Goal: Task Accomplishment & Management: Manage account settings

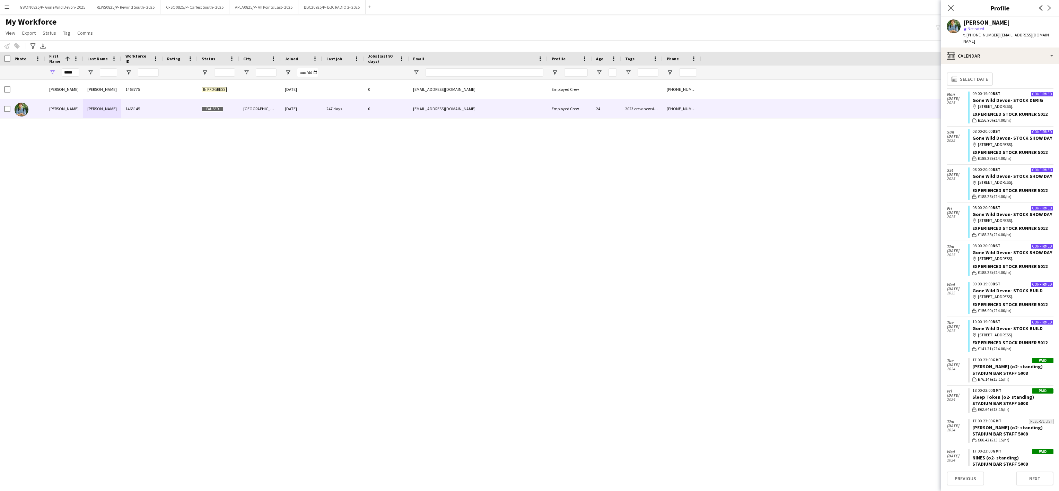
click at [73, 8] on button "GWDN0825/P- Gone Wild Devon- 2025 Close" at bounding box center [52, 7] width 77 height 14
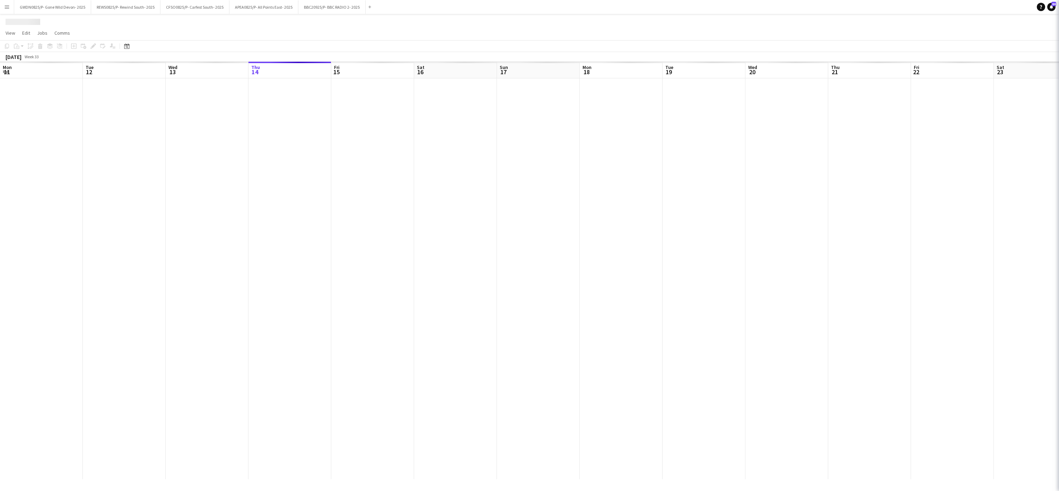
scroll to position [0, 166]
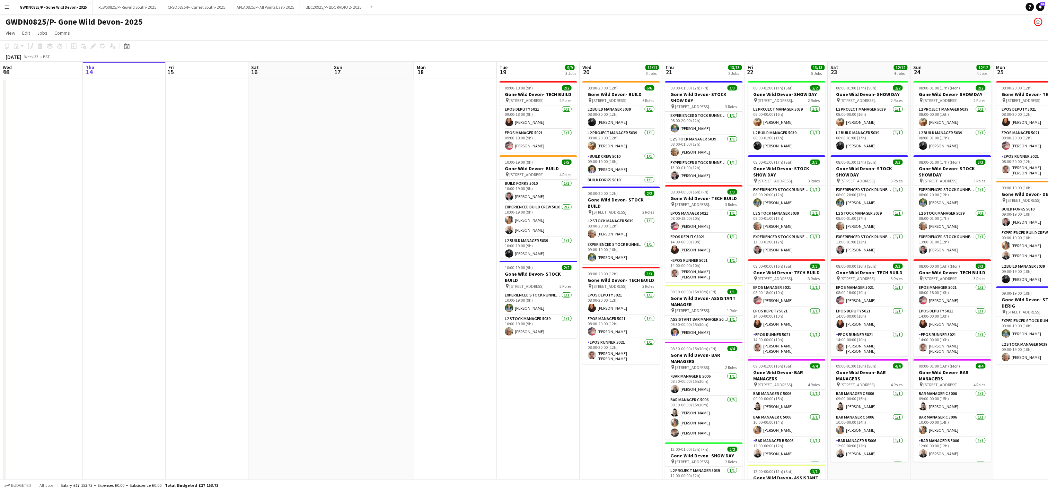
click at [602, 390] on app-date-cell "08:00-20:00 (12h) 6/6 Gone Wild Devon- BUILD pin Powderham, [GEOGRAPHIC_DATA] 8…" at bounding box center [621, 311] width 83 height 466
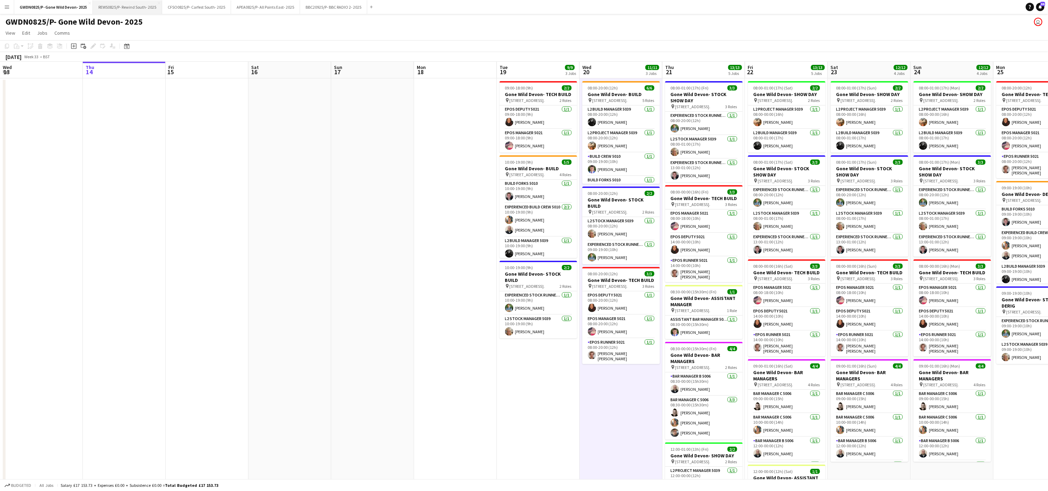
click at [127, 4] on button "REWS0825/P- Rewind South- 2025 Close" at bounding box center [127, 7] width 69 height 14
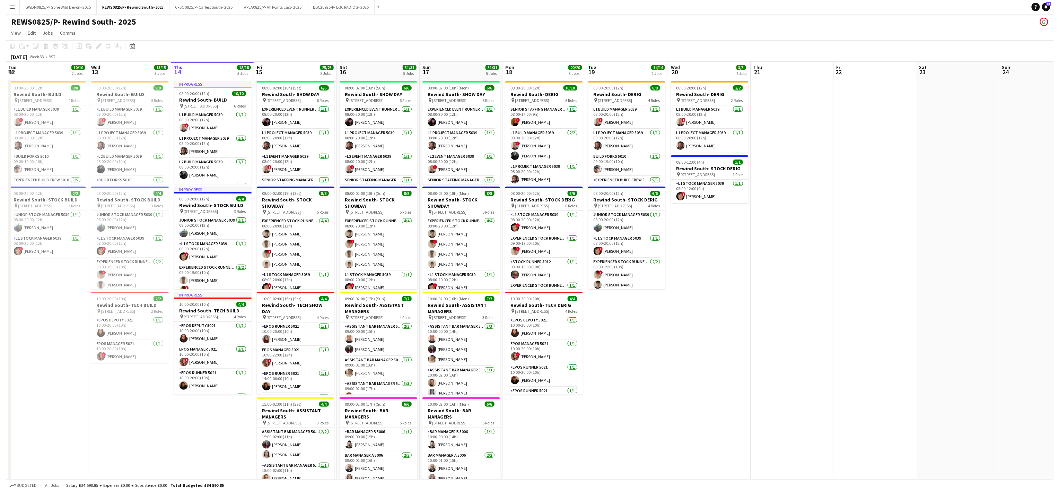
scroll to position [0, 172]
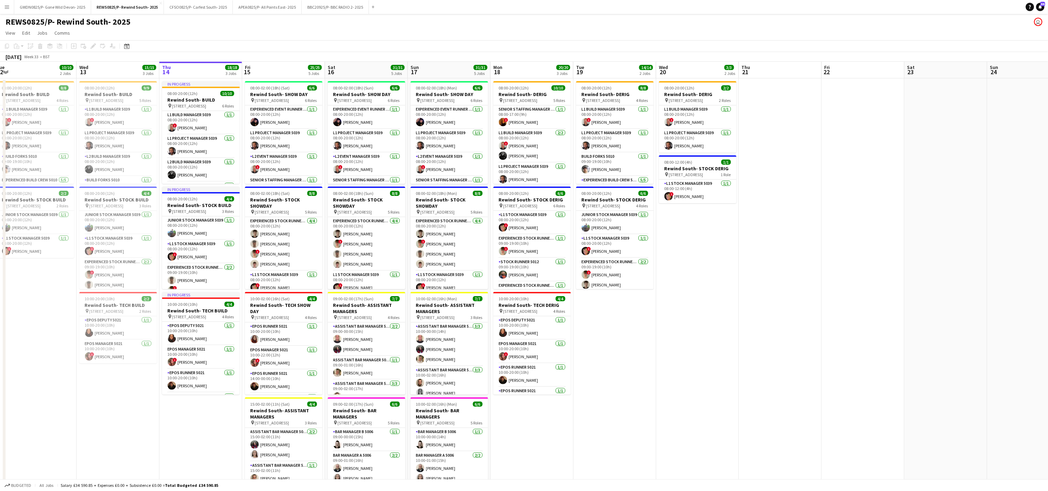
drag, startPoint x: 502, startPoint y: 396, endPoint x: 579, endPoint y: 380, distance: 78.5
click at [579, 380] on app-calendar-viewport "Sun 10 Mon 11 3/3 2 Jobs Tue 12 10/10 2 Jobs Wed 13 15/15 3 Jobs Thu 14 18/18 3…" at bounding box center [524, 340] width 1048 height 557
click at [187, 7] on button "CFSO0825/P- Carfest South- 2025 Close" at bounding box center [198, 7] width 69 height 14
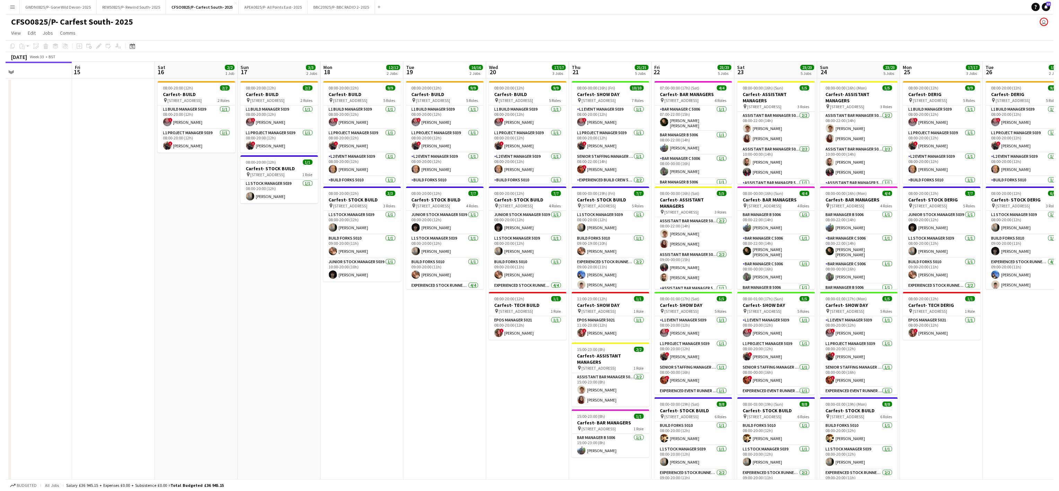
scroll to position [0, 183]
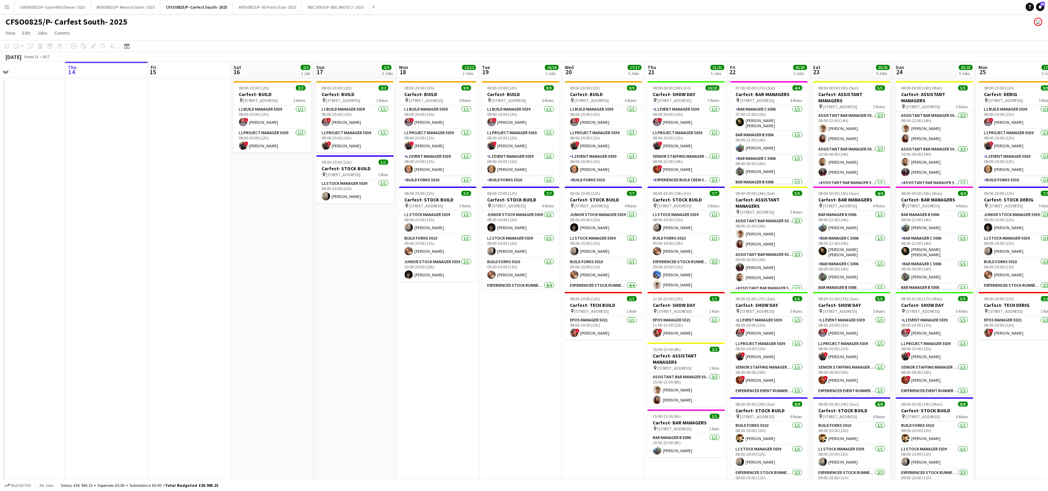
drag, startPoint x: 582, startPoint y: 421, endPoint x: 565, endPoint y: 409, distance: 21.2
click at [565, 409] on app-calendar-viewport "Mon 11 Tue 12 Wed 13 Thu 14 Fri 15 Sat 16 2/2 1 Job Sun 17 3/3 2 Jobs Mon 18 12…" at bounding box center [524, 313] width 1048 height 503
click at [260, 6] on button "APEA0825/P- All Points East- 2025 Close" at bounding box center [267, 7] width 69 height 14
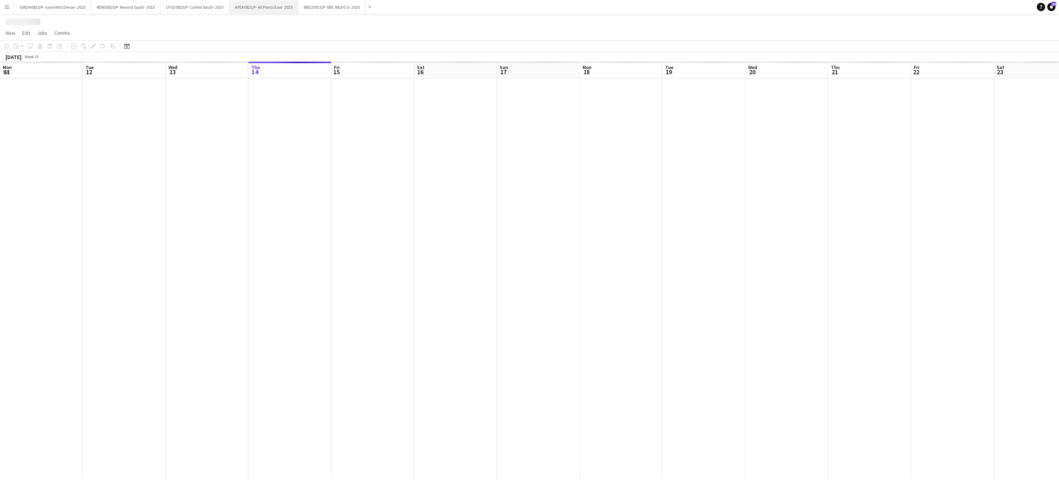
scroll to position [0, 166]
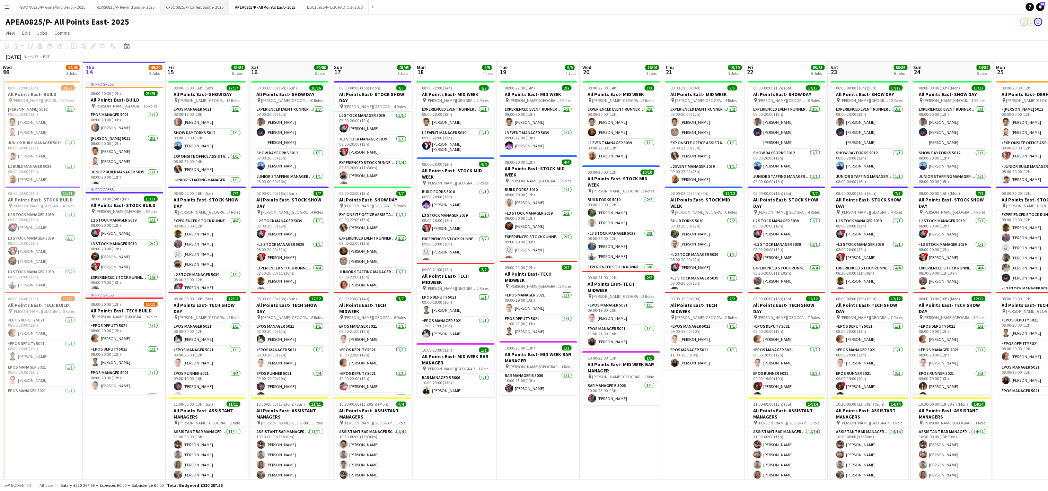
click at [187, 7] on button "CFSO0825/P- Carfest South- 2025 Close" at bounding box center [194, 7] width 69 height 14
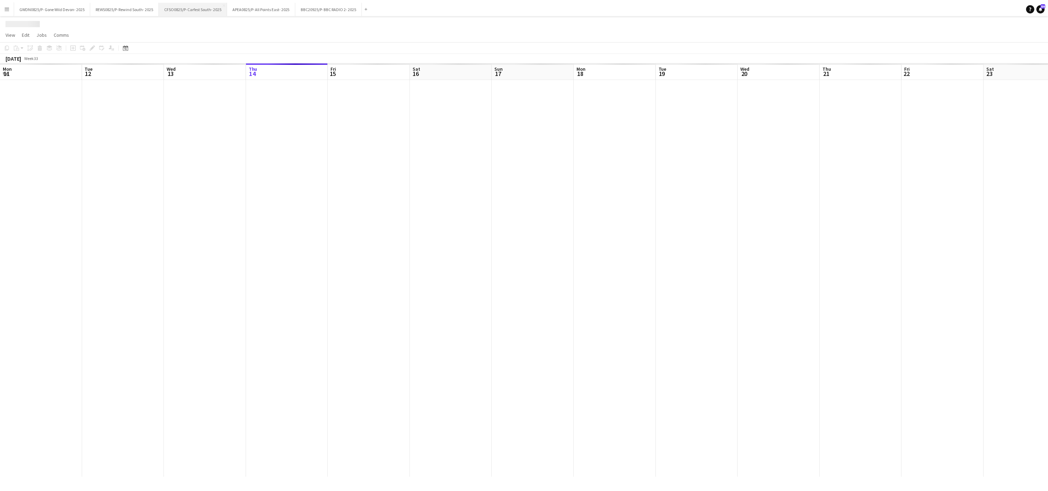
scroll to position [0, 166]
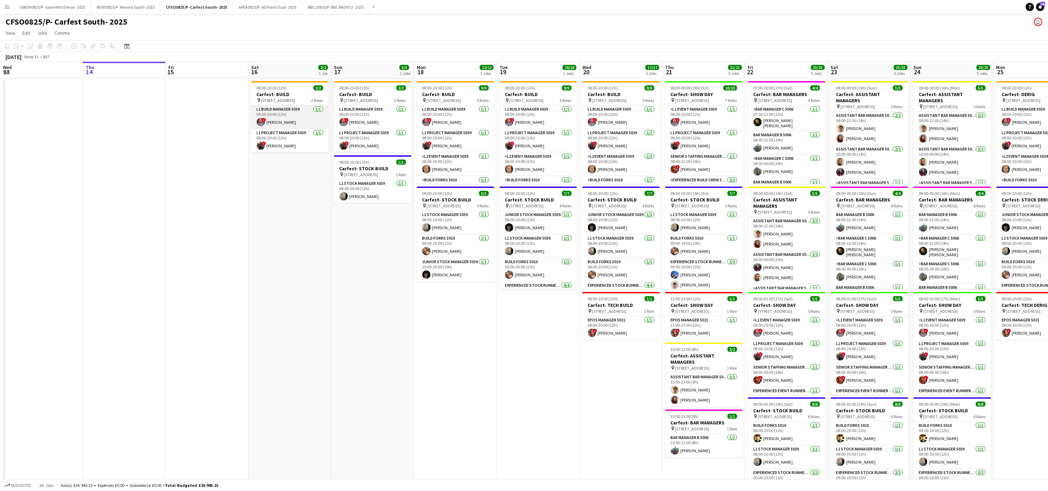
click at [272, 117] on app-card-role "L1 Build Manager 5039 [DATE] 08:00-20:00 (12h) ! [PERSON_NAME]" at bounding box center [290, 117] width 78 height 24
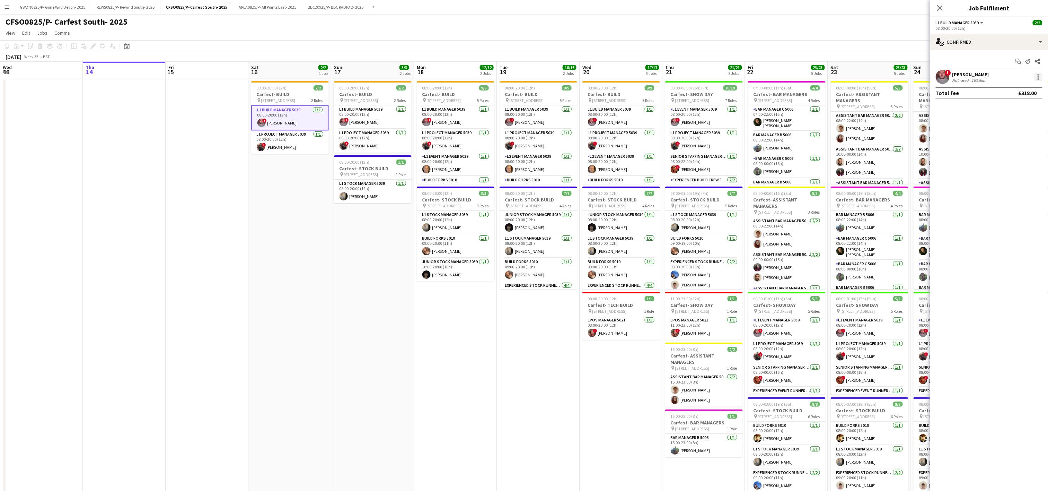
click at [1040, 76] on div at bounding box center [1038, 77] width 8 height 8
click at [996, 151] on button "Remove" at bounding box center [1016, 157] width 54 height 17
click at [280, 98] on h3 "Carfest- BUILD" at bounding box center [290, 100] width 78 height 6
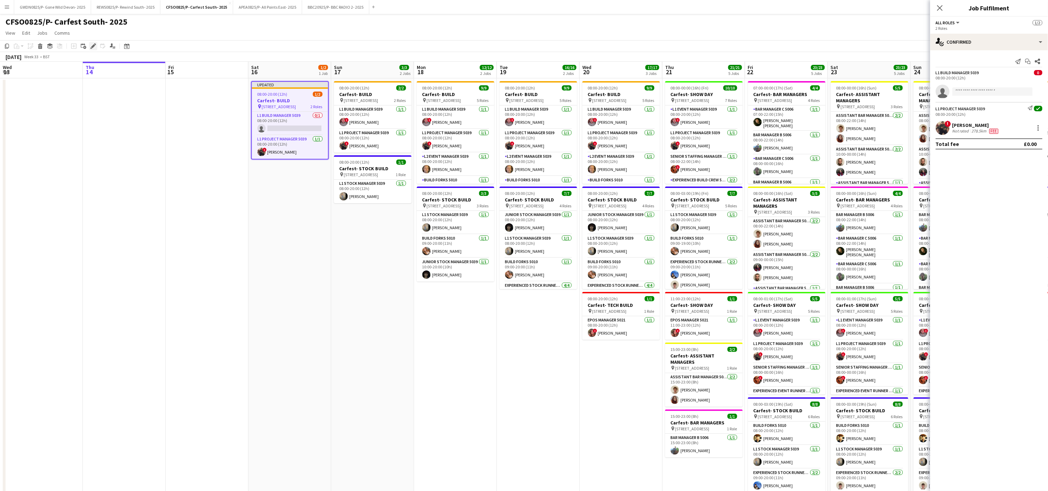
click at [90, 49] on div "Edit" at bounding box center [93, 46] width 8 height 8
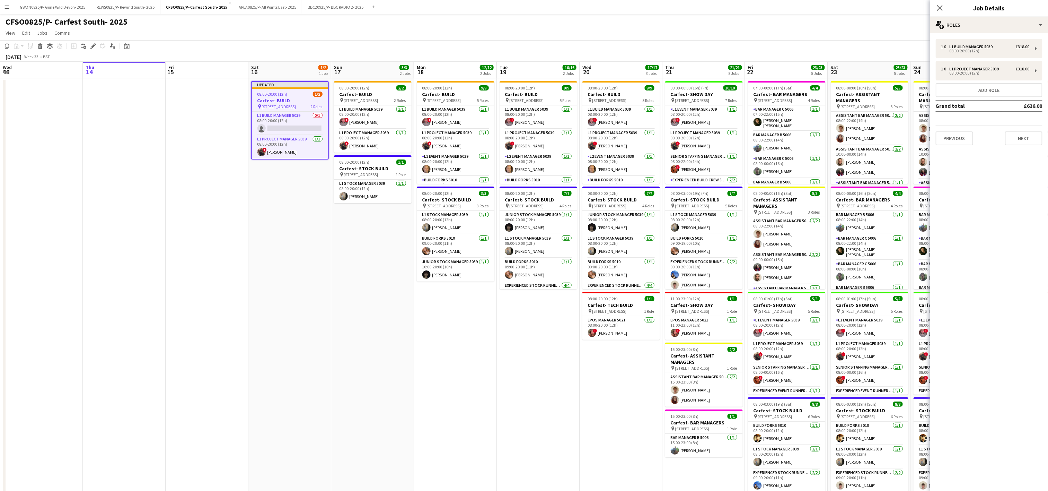
click at [955, 58] on div "1 x L1 Build Manager 5039 £318.00 08:00-20:00 (12h) 1 x L1 Project Manager 5039…" at bounding box center [989, 92] width 118 height 106
click at [954, 47] on div "L1 Build Manager 5039" at bounding box center [973, 46] width 46 height 5
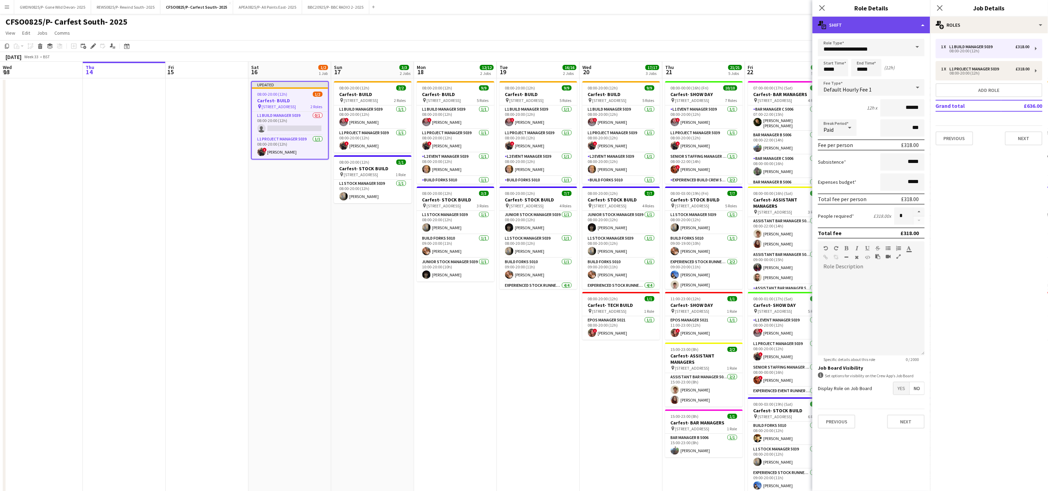
click at [893, 20] on div "multiple-actions-text Shift" at bounding box center [871, 25] width 118 height 17
click at [891, 79] on div "bin-2 Delete Role" at bounding box center [894, 83] width 69 height 14
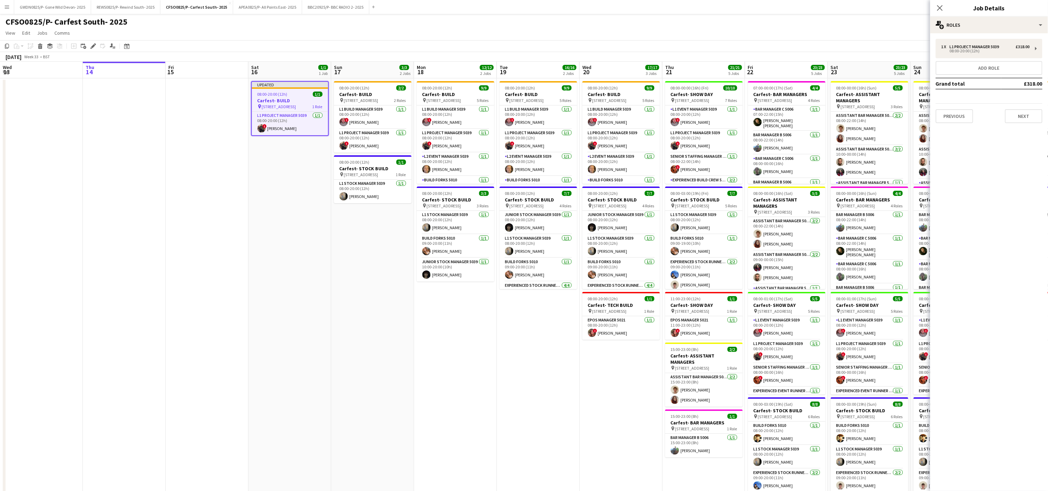
click at [280, 275] on app-date-cell "Updated 08:00-20:00 (12h) 1/1 Carfest- BUILD pin [STREET_ADDRESS] 1 Role L1 Pro…" at bounding box center [289, 321] width 83 height 486
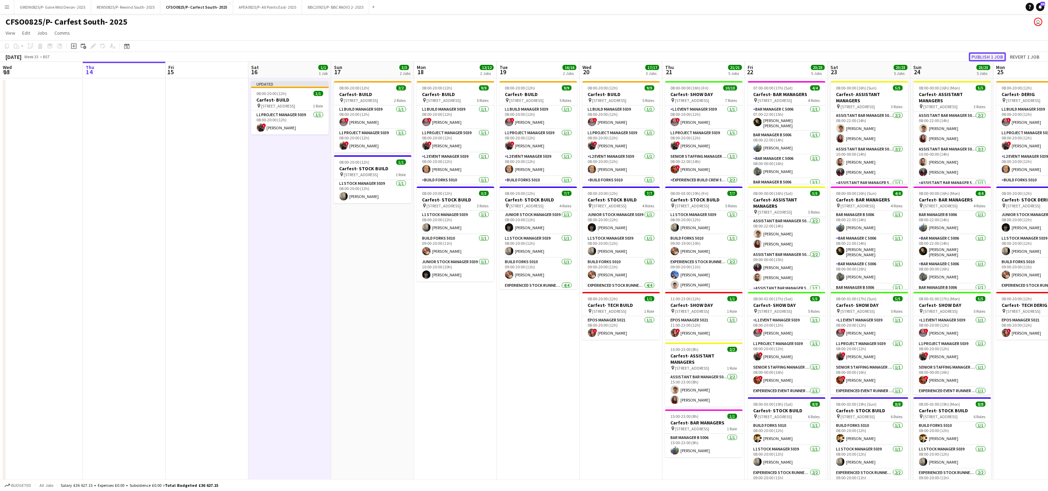
click at [986, 55] on button "Publish 1 job" at bounding box center [987, 56] width 37 height 9
click at [213, 288] on app-date-cell at bounding box center [207, 321] width 83 height 486
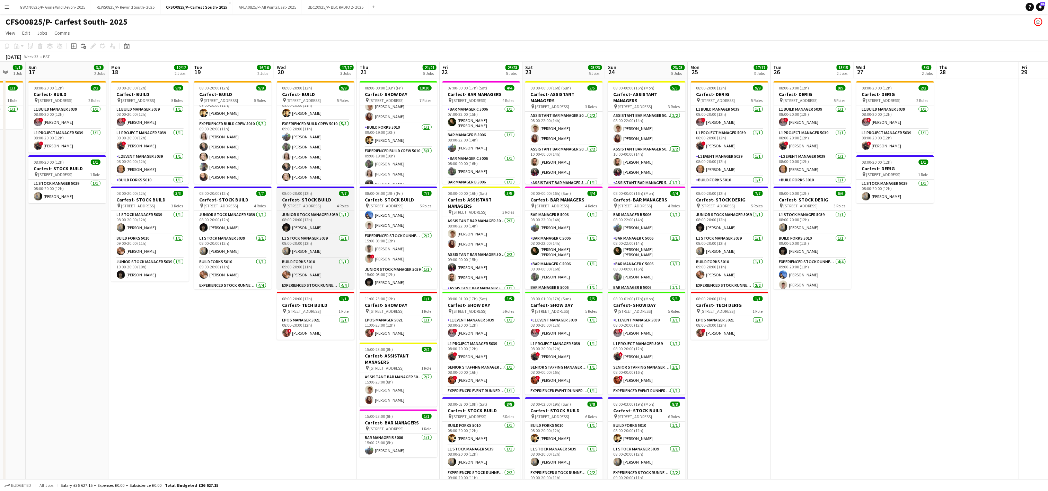
scroll to position [47, 0]
click at [719, 390] on app-date-cell "08:00-20:00 (12h) 9/9 Carfest- DERIG pin [STREET_ADDRESS] 5 Roles L1 Build Mana…" at bounding box center [729, 321] width 83 height 486
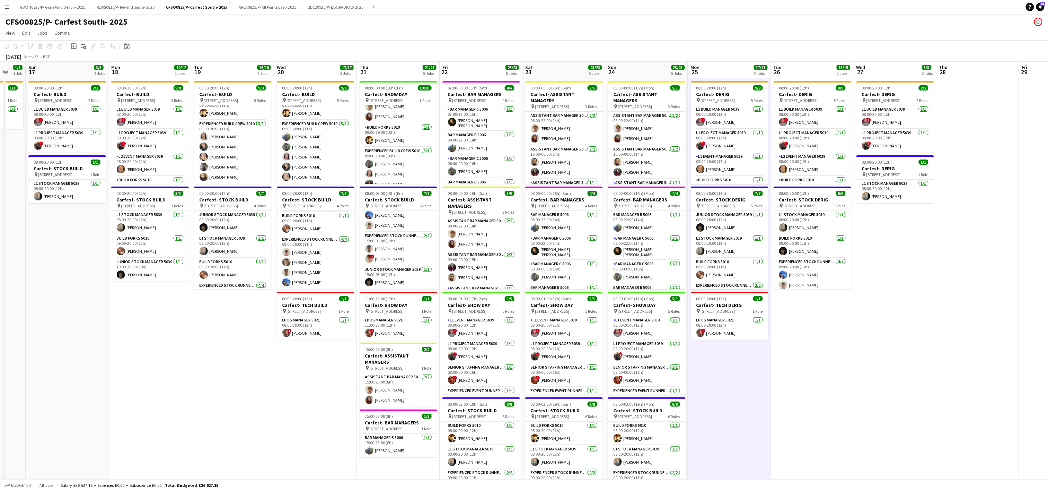
click at [874, 415] on app-date-cell "08:00-20:00 (12h) 2/2 Carfest- DERIG pin [STREET_ADDRESS] 2 Roles L1 Build Mana…" at bounding box center [895, 321] width 83 height 486
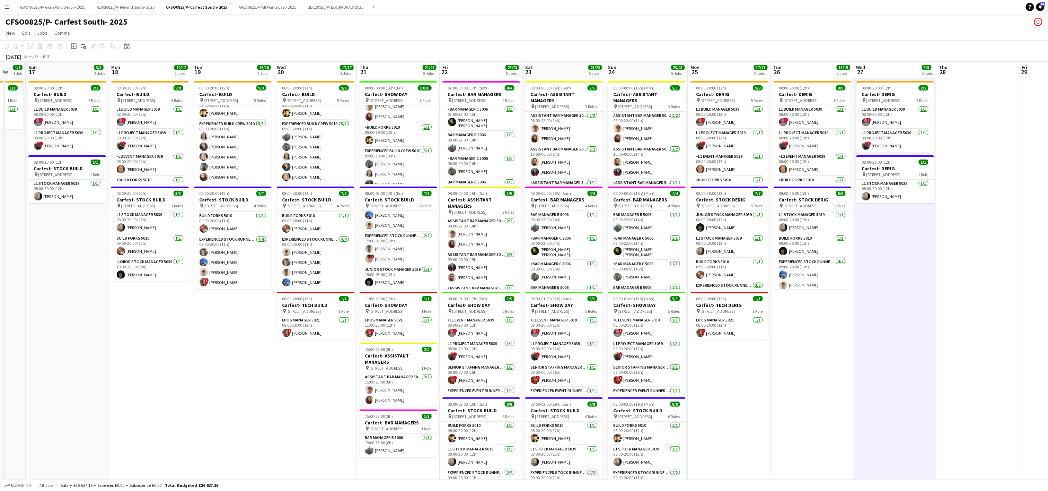
click at [849, 398] on app-date-cell "08:00-20:00 (12h) 9/9 Carfest- DERIG pin [STREET_ADDRESS] 5 Roles L1 Build Mana…" at bounding box center [812, 321] width 83 height 486
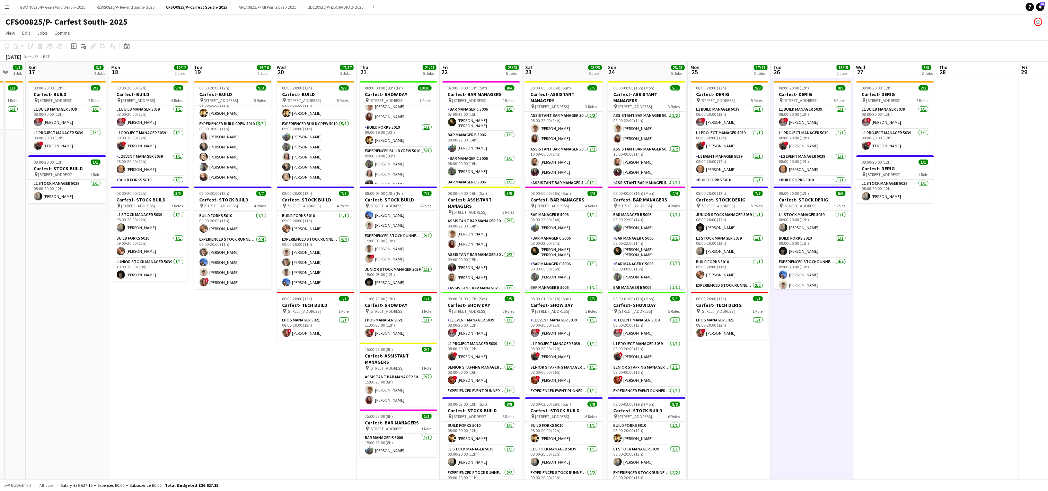
click at [223, 430] on app-date-cell "08:00-20:00 (12h) 9/9 Carfest- BUILD pin [STREET_ADDRESS] 5 Roles L1 Build Mana…" at bounding box center [232, 321] width 83 height 486
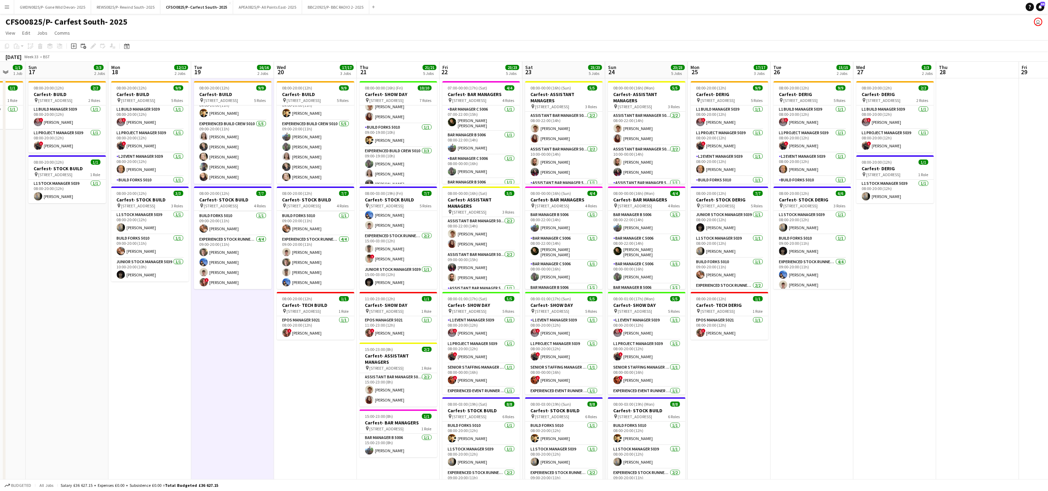
click at [198, 356] on app-date-cell "08:00-20:00 (12h) 9/9 Carfest- BUILD pin [STREET_ADDRESS] 5 Roles L1 Build Mana…" at bounding box center [232, 321] width 83 height 486
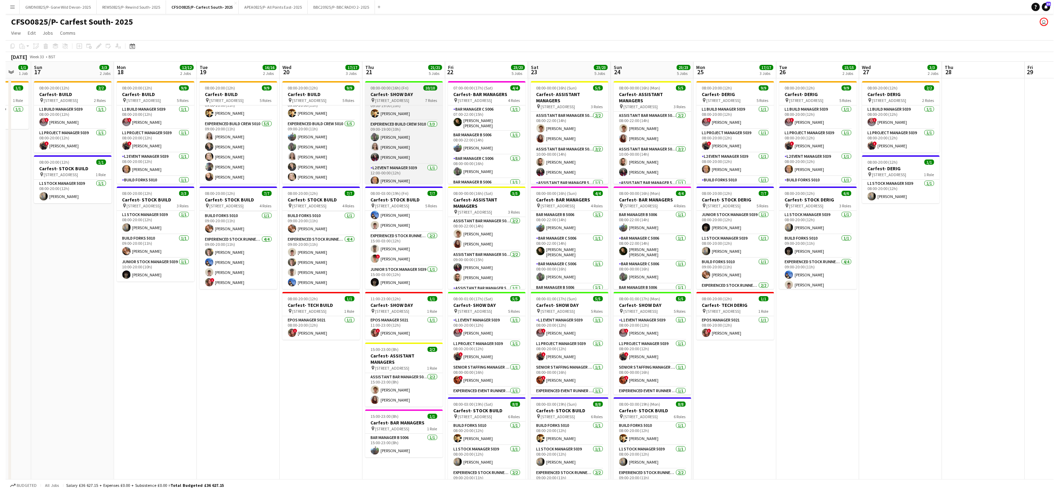
scroll to position [120, 0]
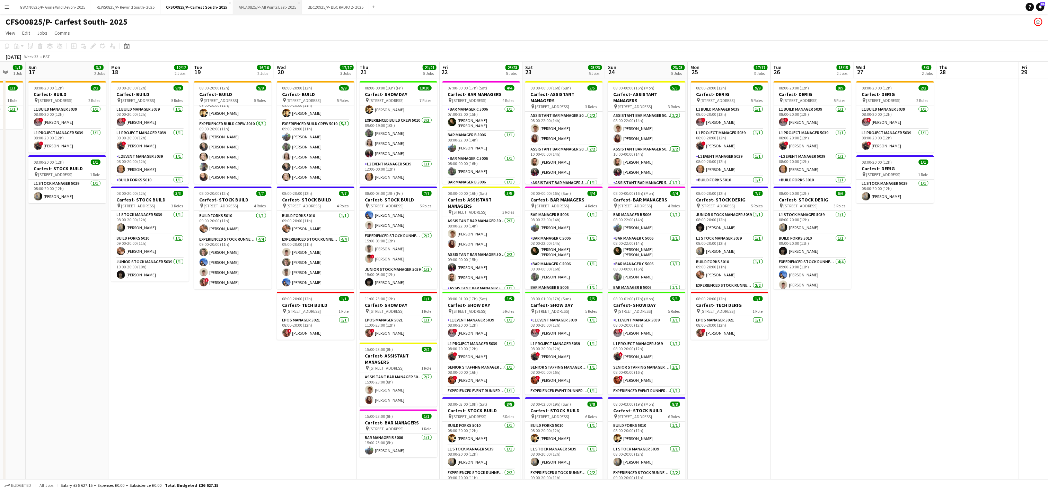
click at [248, 11] on button "APEA0825/P- All Points East- 2025 Close" at bounding box center [267, 7] width 69 height 14
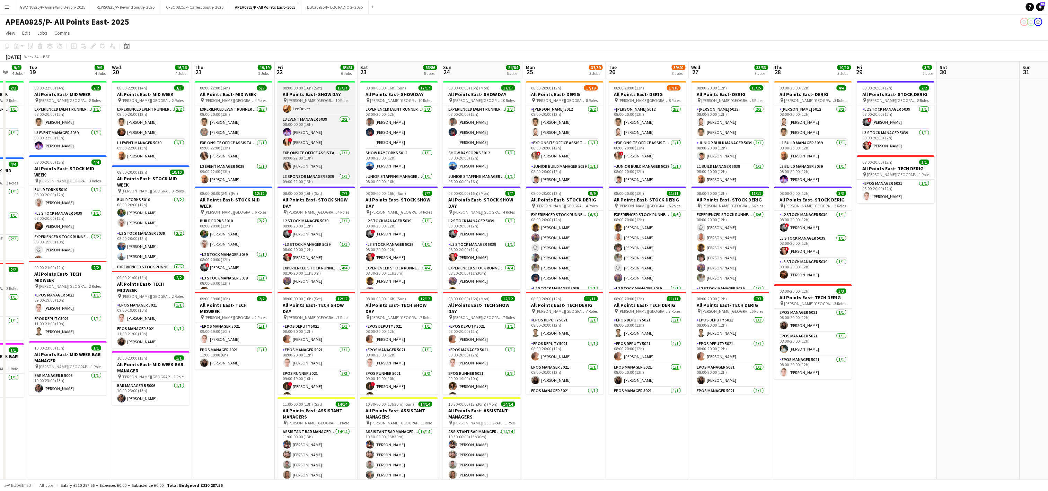
scroll to position [165, 0]
click at [233, 158] on app-card-role "Exp Onsite Office Assistant 5012 [DATE] 09:00-22:00 (13h) [PERSON_NAME]" at bounding box center [234, 151] width 78 height 24
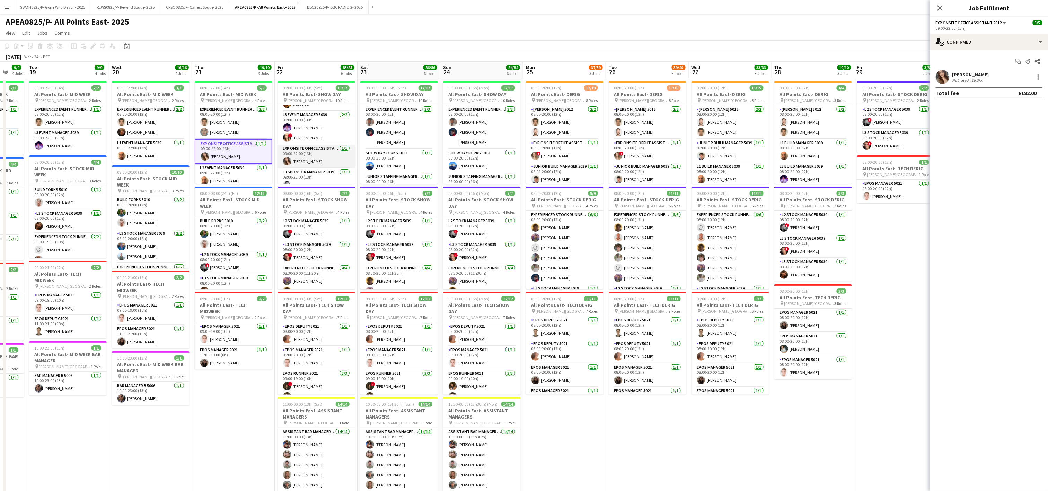
click at [302, 161] on app-card-role "Exp Onsite Office Assistant 5012 [DATE] 09:00-22:00 (13h) [PERSON_NAME]" at bounding box center [317, 156] width 78 height 24
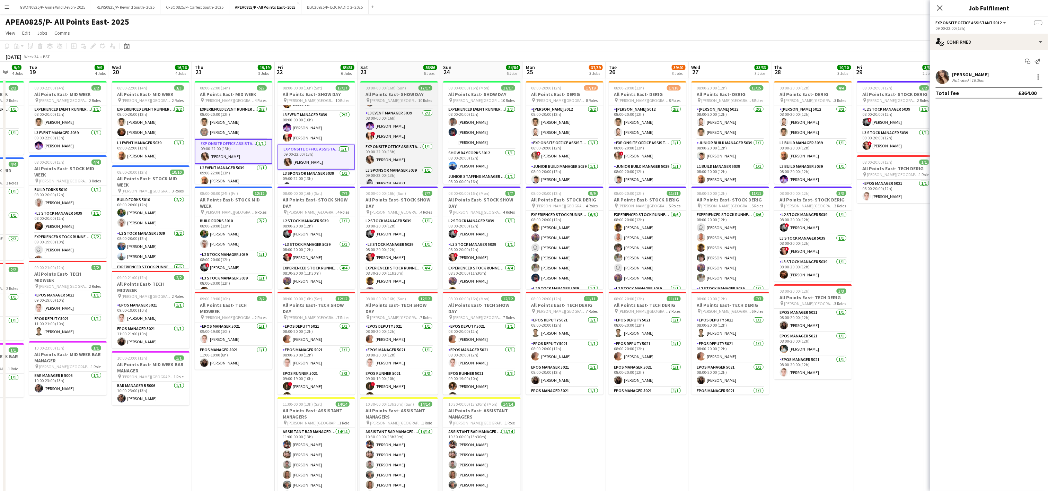
scroll to position [194, 0]
click at [377, 123] on app-card-role "Exp Onsite Office Assistant 5012 [DATE] 09:00-22:00 (13h) [PERSON_NAME]" at bounding box center [399, 127] width 78 height 24
click at [520, 175] on app-date-cell "08:00-00:00 (16h) (Mon) 17/17 All Points East- SHOW DAY pin [PERSON_NAME] [GEOG…" at bounding box center [481, 401] width 83 height 646
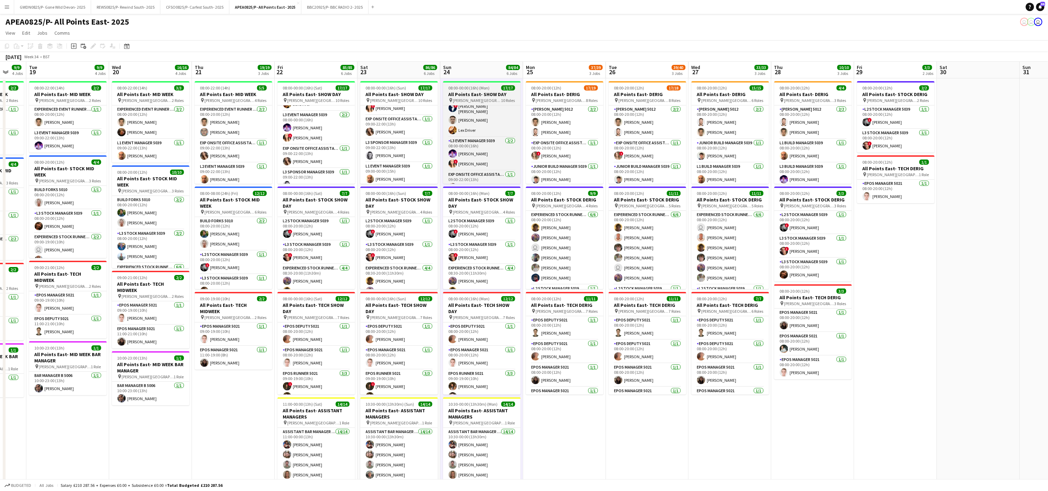
scroll to position [166, 0]
click at [467, 153] on app-card-role "Exp Onsite Office Assistant 5012 [DATE] 09:00-22:00 (13h) [PERSON_NAME]" at bounding box center [482, 155] width 78 height 24
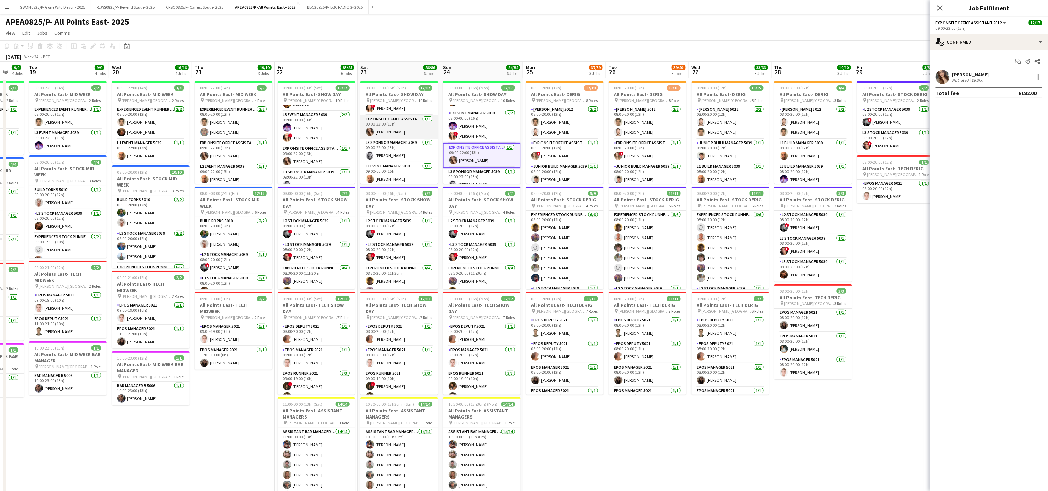
click at [385, 128] on app-card-role "Exp Onsite Office Assistant 5012 [DATE] 09:00-22:00 (13h) [PERSON_NAME]" at bounding box center [399, 127] width 78 height 24
click at [294, 164] on app-card-role "Exp Onsite Office Assistant 5012 [DATE] 09:00-22:00 (13h) [PERSON_NAME]" at bounding box center [317, 156] width 78 height 24
click at [218, 155] on app-card-role "Exp Onsite Office Assistant 5012 [DATE] 09:00-22:00 (13h) [PERSON_NAME]" at bounding box center [234, 151] width 78 height 24
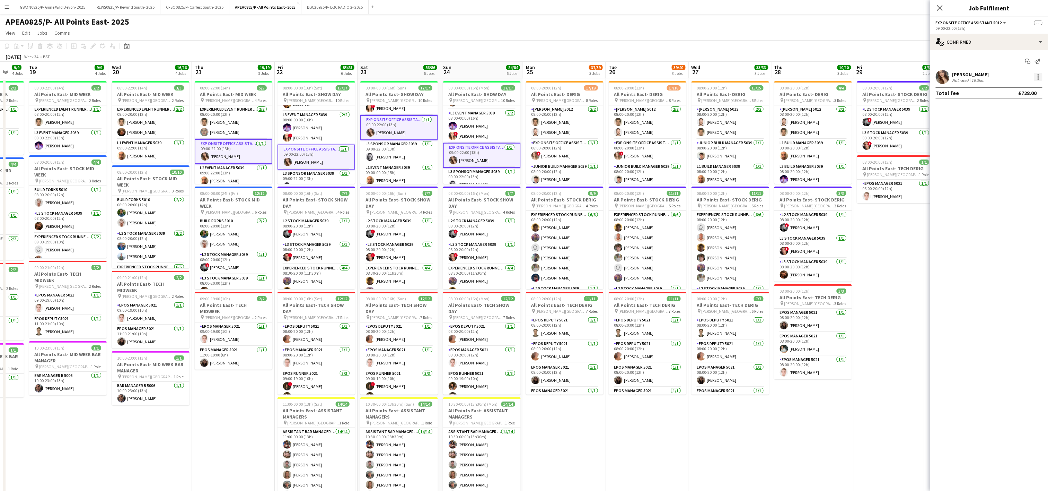
click at [1038, 75] on div at bounding box center [1038, 74] width 1 height 1
click at [1012, 142] on span "Remove" at bounding box center [1004, 140] width 21 height 6
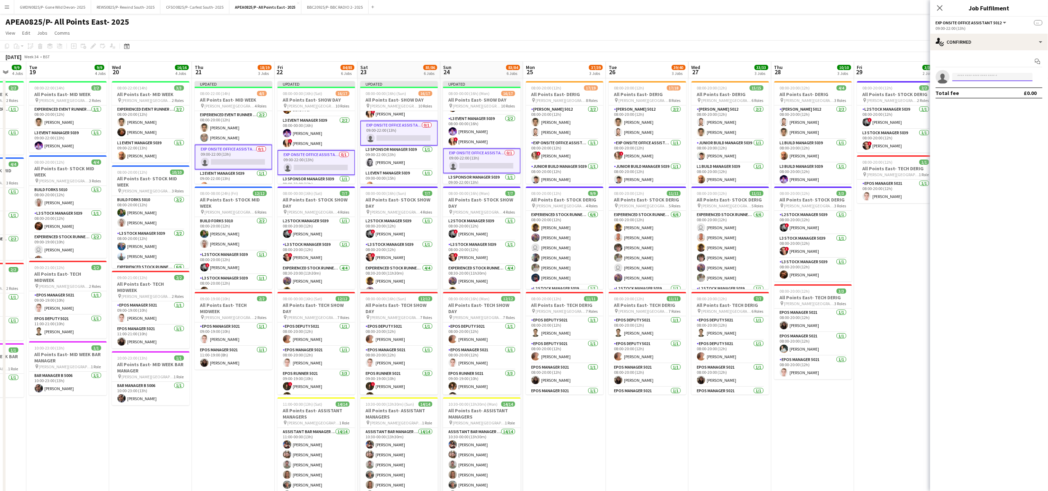
click at [983, 79] on input at bounding box center [992, 77] width 80 height 8
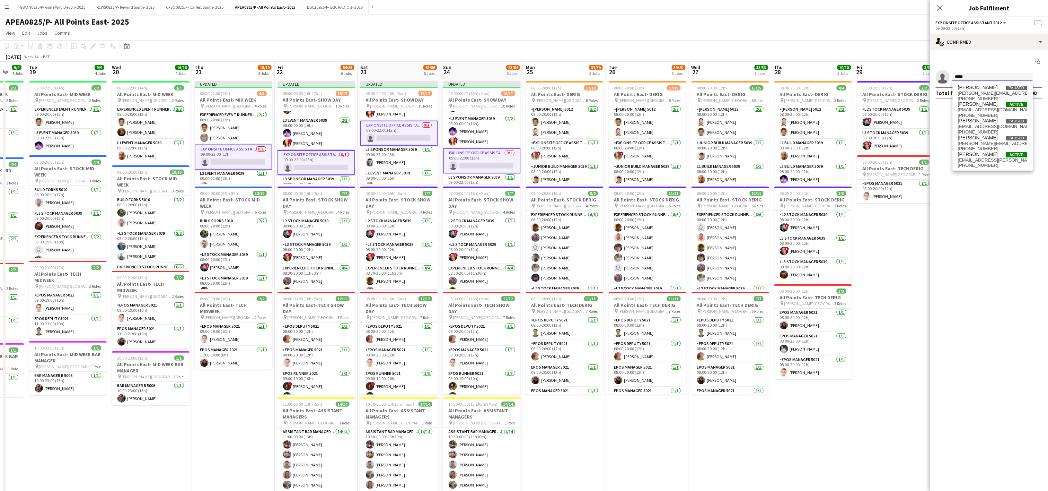
type input "*****"
click at [906, 266] on app-date-cell "08:00-20:00 (12h) 2/2 All Points East- STOCK DERIG pin [PERSON_NAME] [GEOGRAPHI…" at bounding box center [895, 401] width 83 height 646
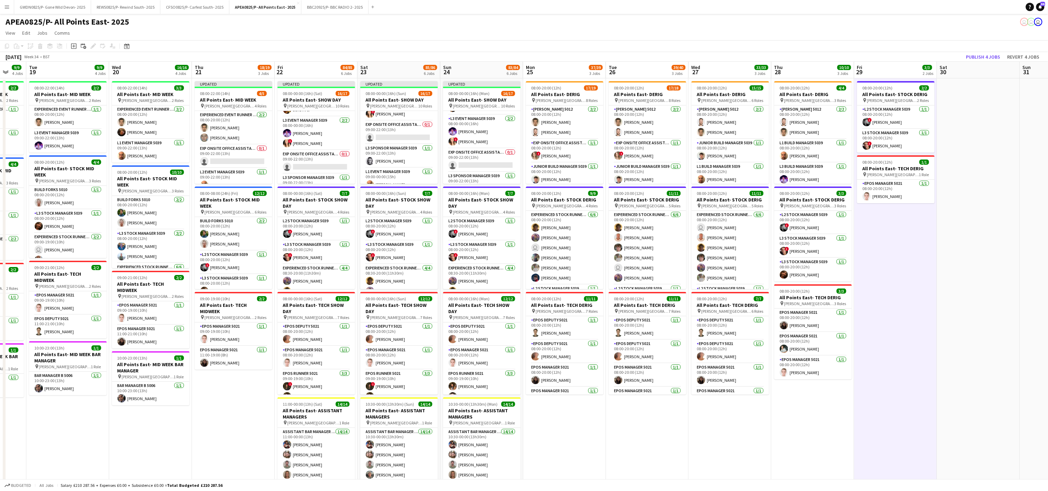
click at [987, 52] on div "[DATE] Week 34 • BST Publish 4 jobs Revert 4 jobs" at bounding box center [524, 57] width 1048 height 10
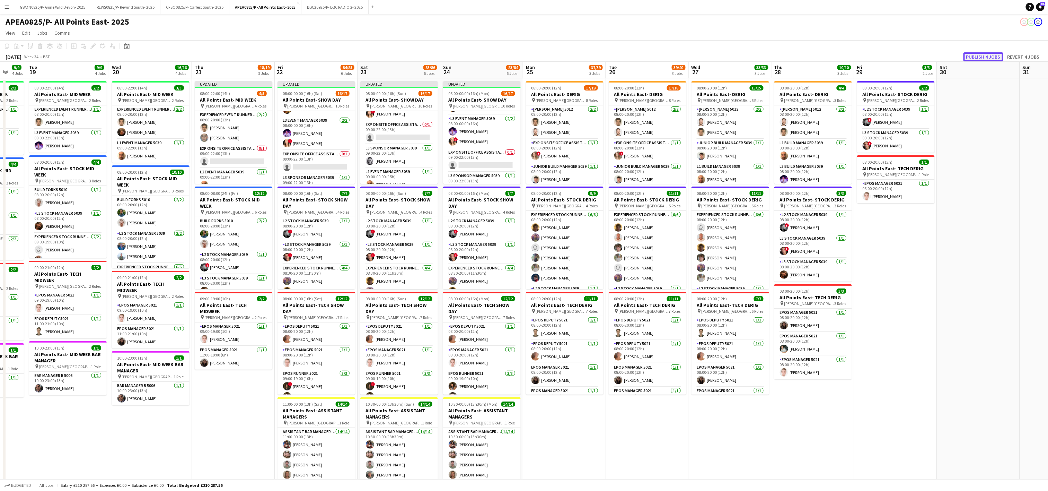
click at [977, 54] on button "Publish 4 jobs" at bounding box center [983, 56] width 40 height 9
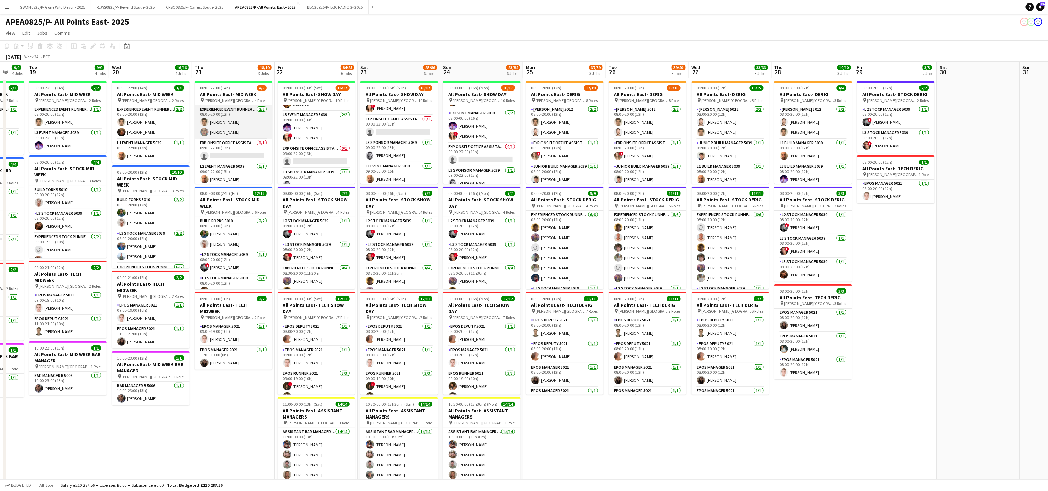
click at [233, 138] on app-card-role "Experienced Event Runner 5012 [DATE] 08:00-20:00 (12h) [PERSON_NAME] [PERSON_NA…" at bounding box center [234, 122] width 78 height 34
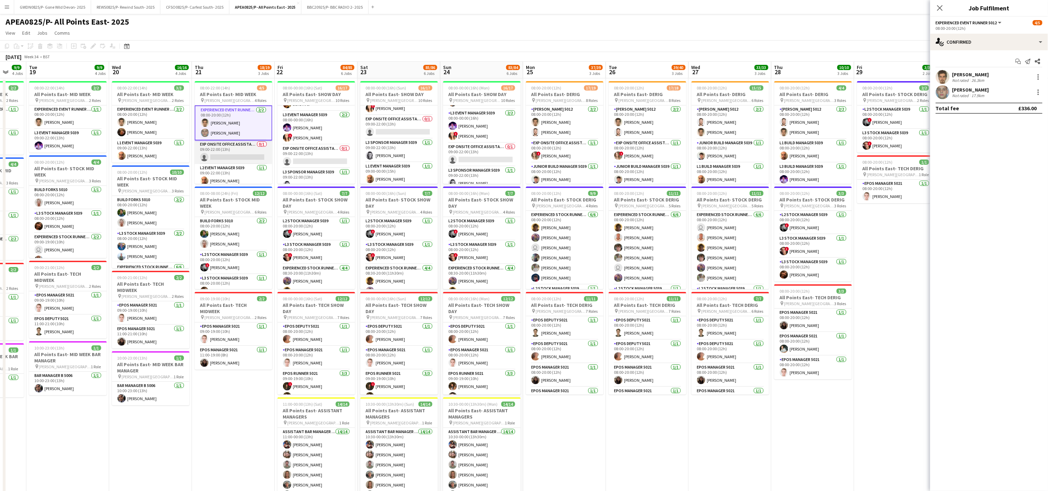
click at [231, 156] on app-card-role "Exp Onsite Office Assistant 5012 0/1 09:00-22:00 (13h) single-neutral-actions" at bounding box center [234, 152] width 78 height 24
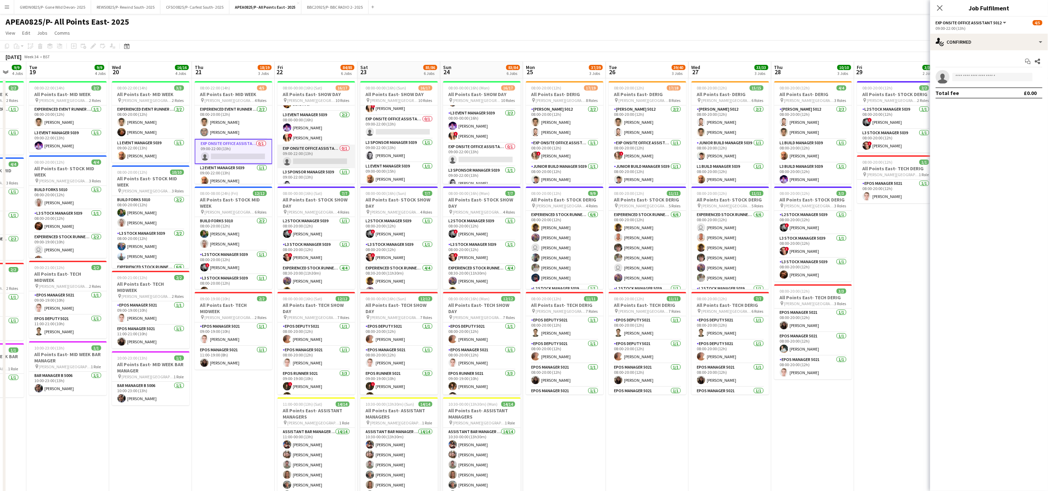
click at [311, 161] on app-card-role "Exp Onsite Office Assistant 5012 0/1 09:00-22:00 (13h) single-neutral-actions" at bounding box center [317, 156] width 78 height 24
click at [389, 131] on app-card-role "Exp Onsite Office Assistant 5012 0/1 09:00-22:00 (13h) single-neutral-actions" at bounding box center [399, 127] width 78 height 24
click at [473, 154] on app-card-role "Exp Onsite Office Assistant 5012 0/1 09:00-22:00 (13h) single-neutral-actions" at bounding box center [482, 155] width 78 height 24
